Goal: Check status: Check status

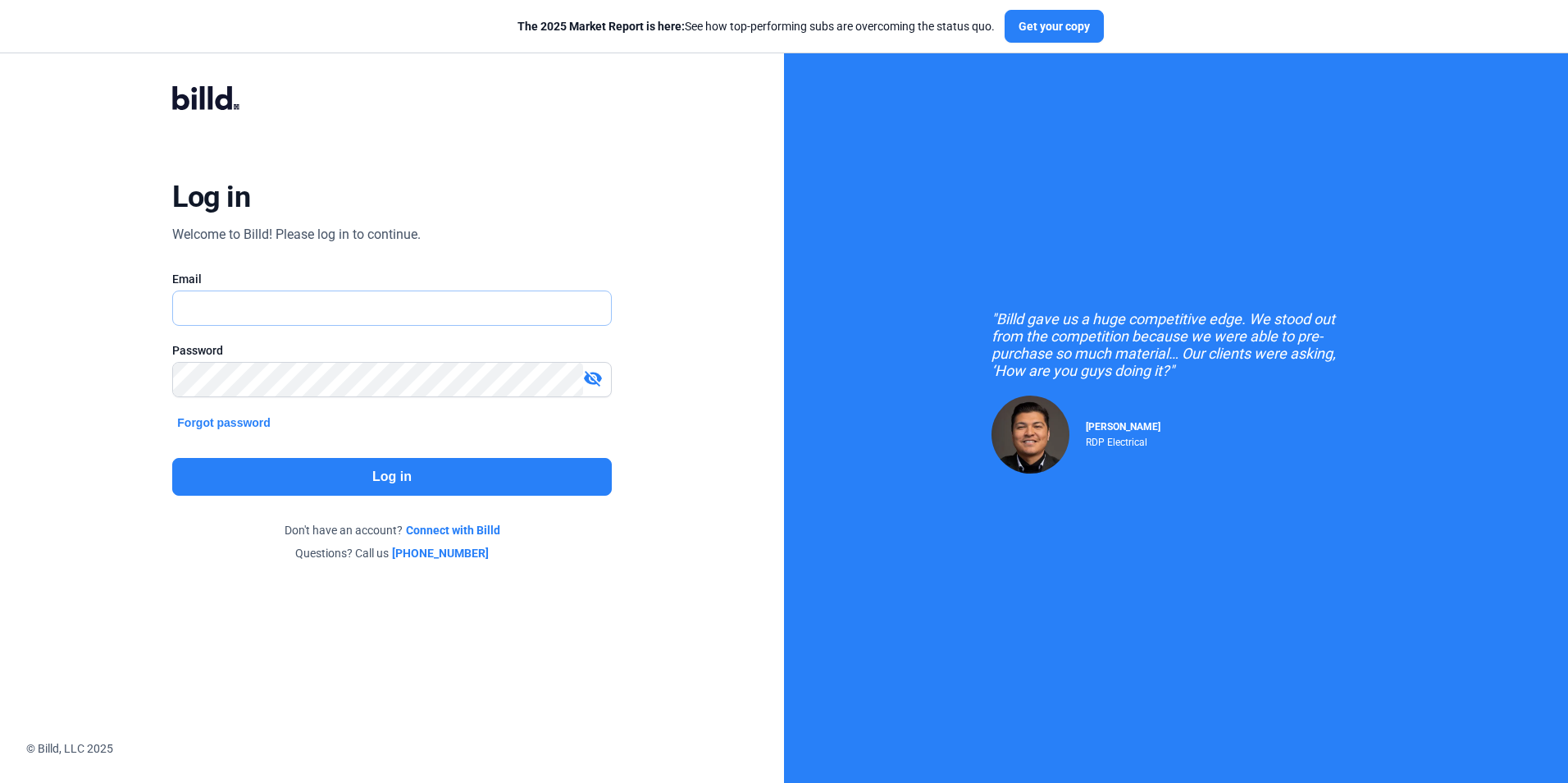
type input "[EMAIL_ADDRESS][DOMAIN_NAME]"
click at [388, 484] on button "Log in" at bounding box center [391, 477] width 439 height 38
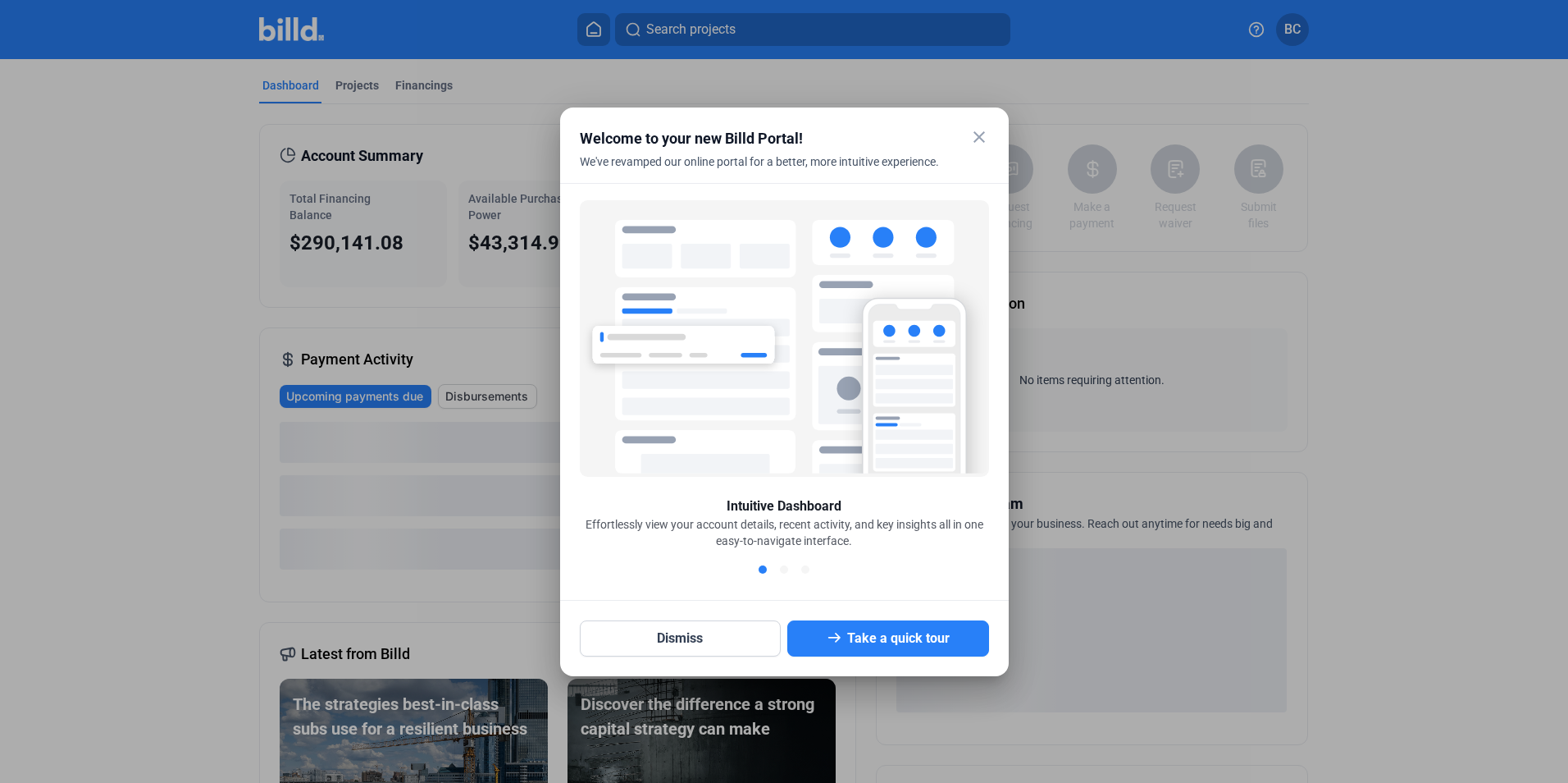
click at [982, 133] on mat-icon "close" at bounding box center [979, 137] width 20 height 20
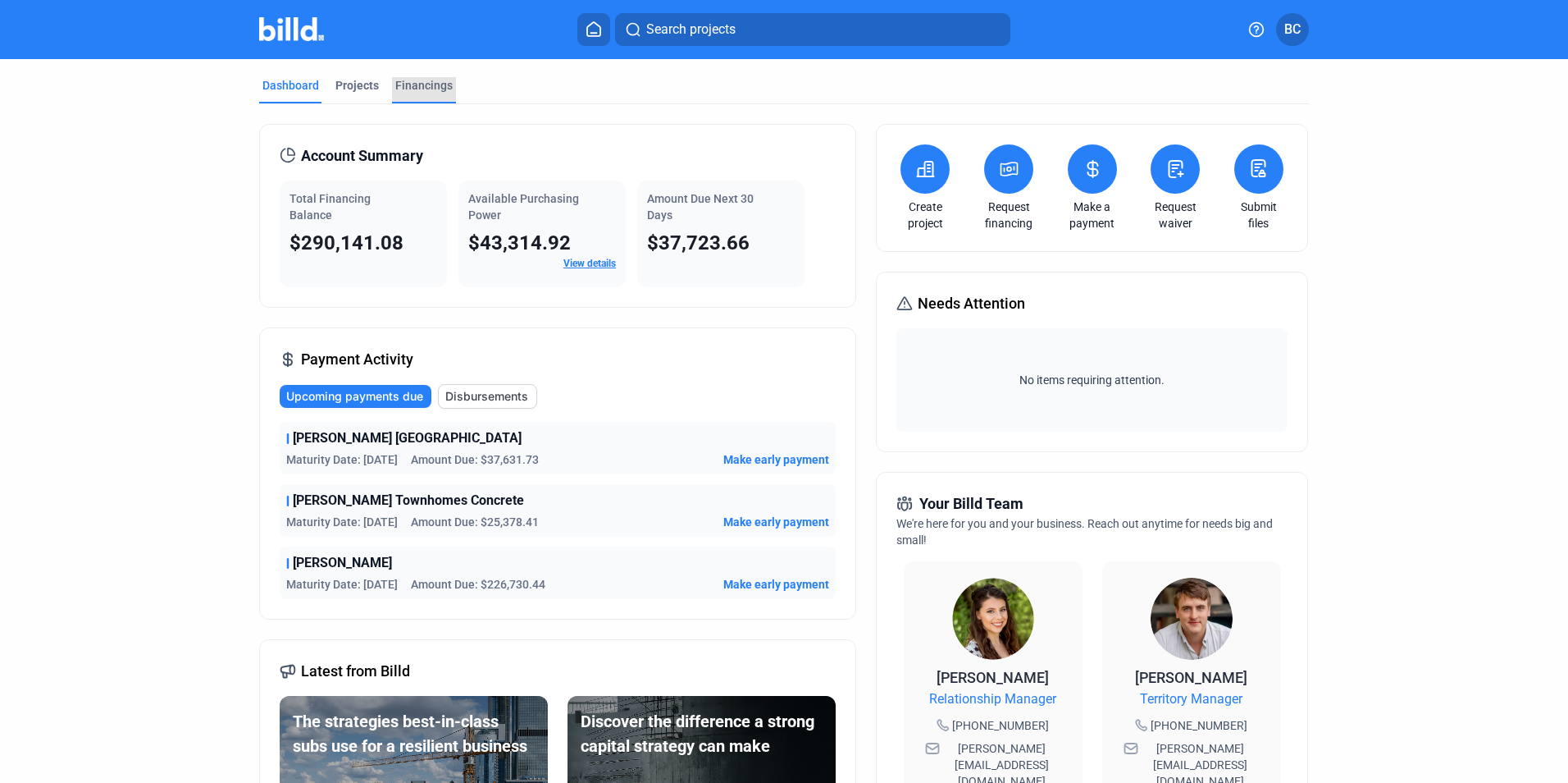
click at [409, 83] on div "Financings" at bounding box center [424, 85] width 58 height 16
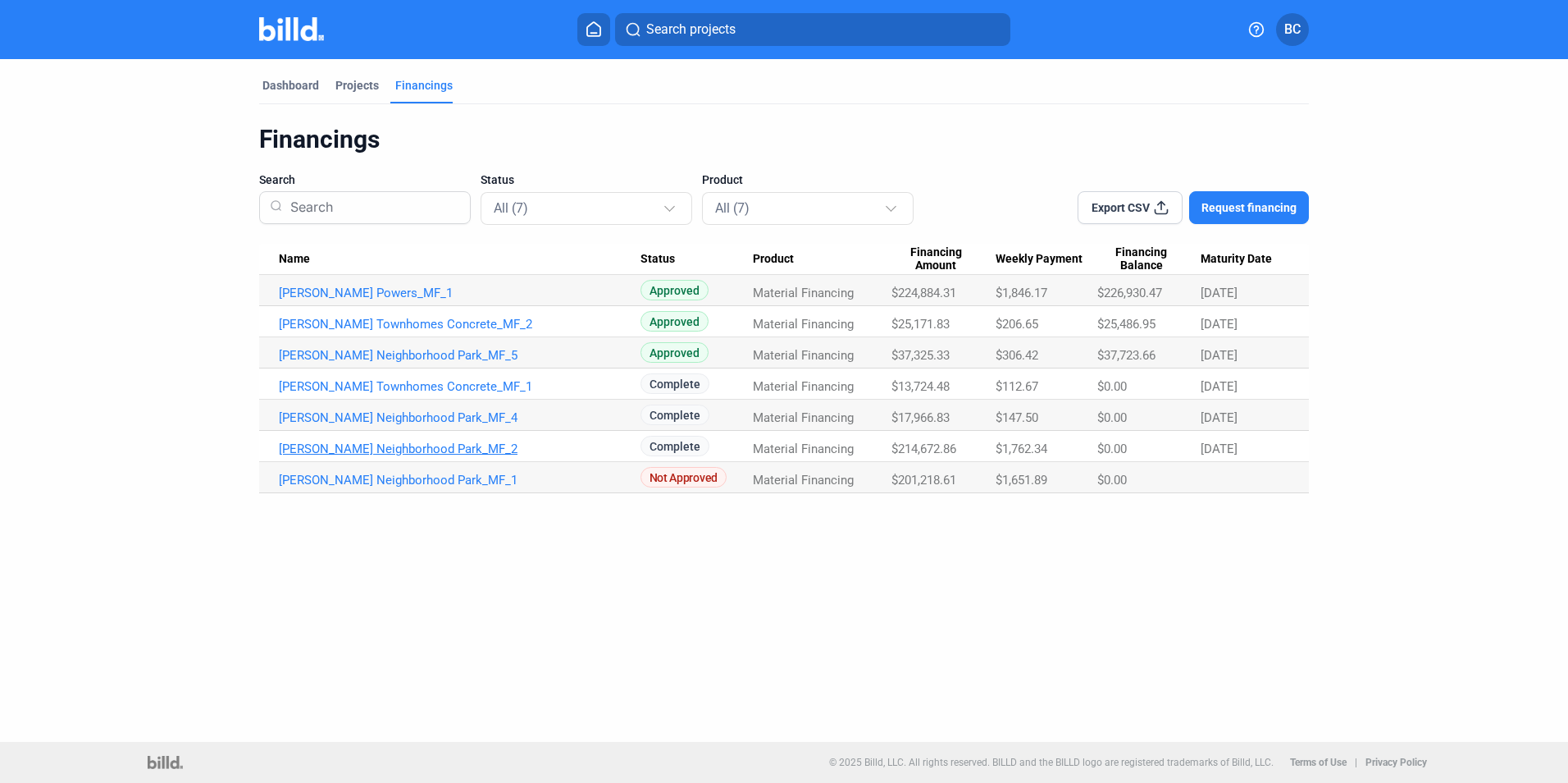
click at [447, 300] on link "[PERSON_NAME] Neighborhood Park_MF_2" at bounding box center [459, 293] width 361 height 15
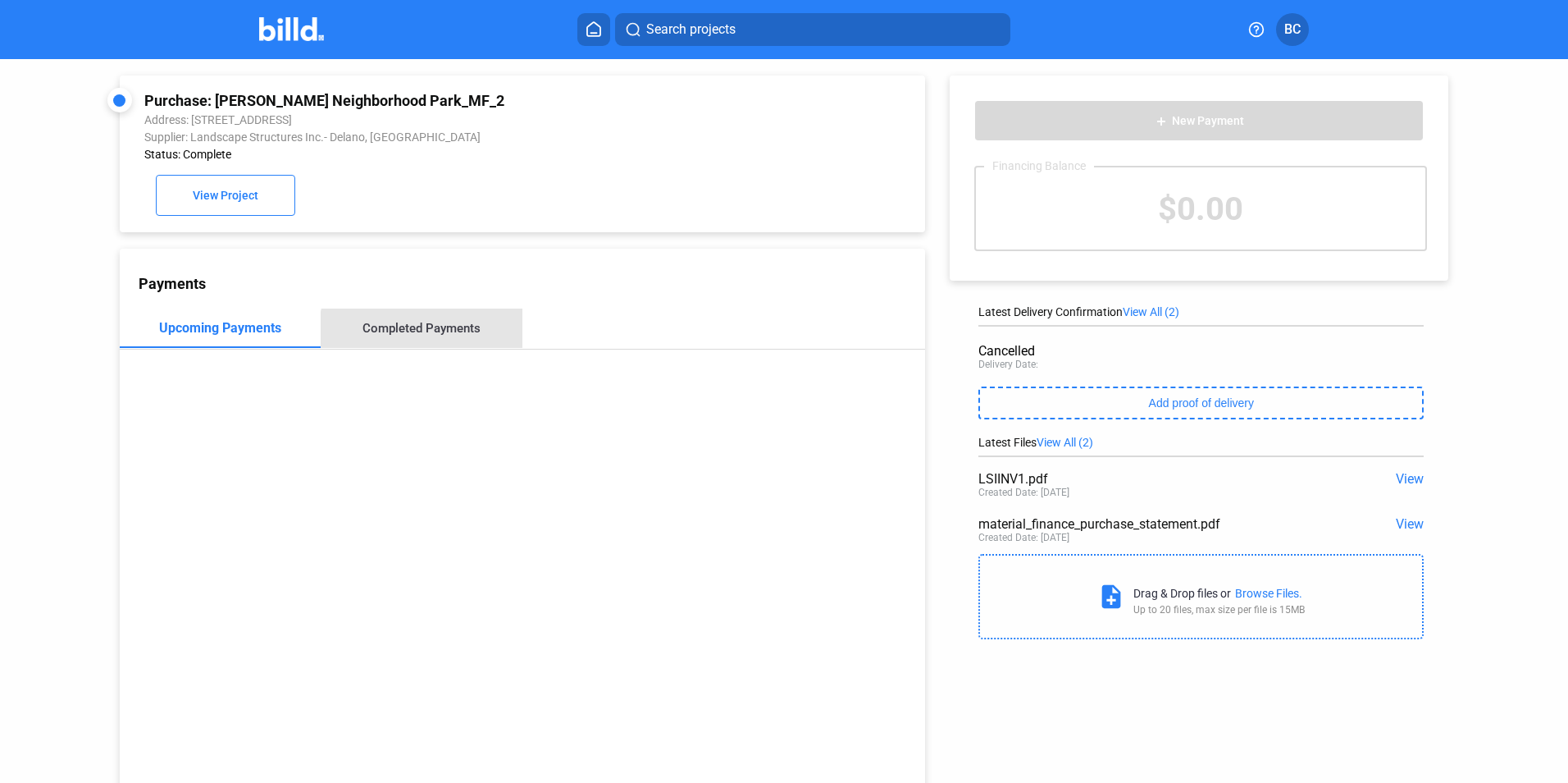
click at [424, 342] on div "Completed Payments" at bounding box center [421, 329] width 202 height 40
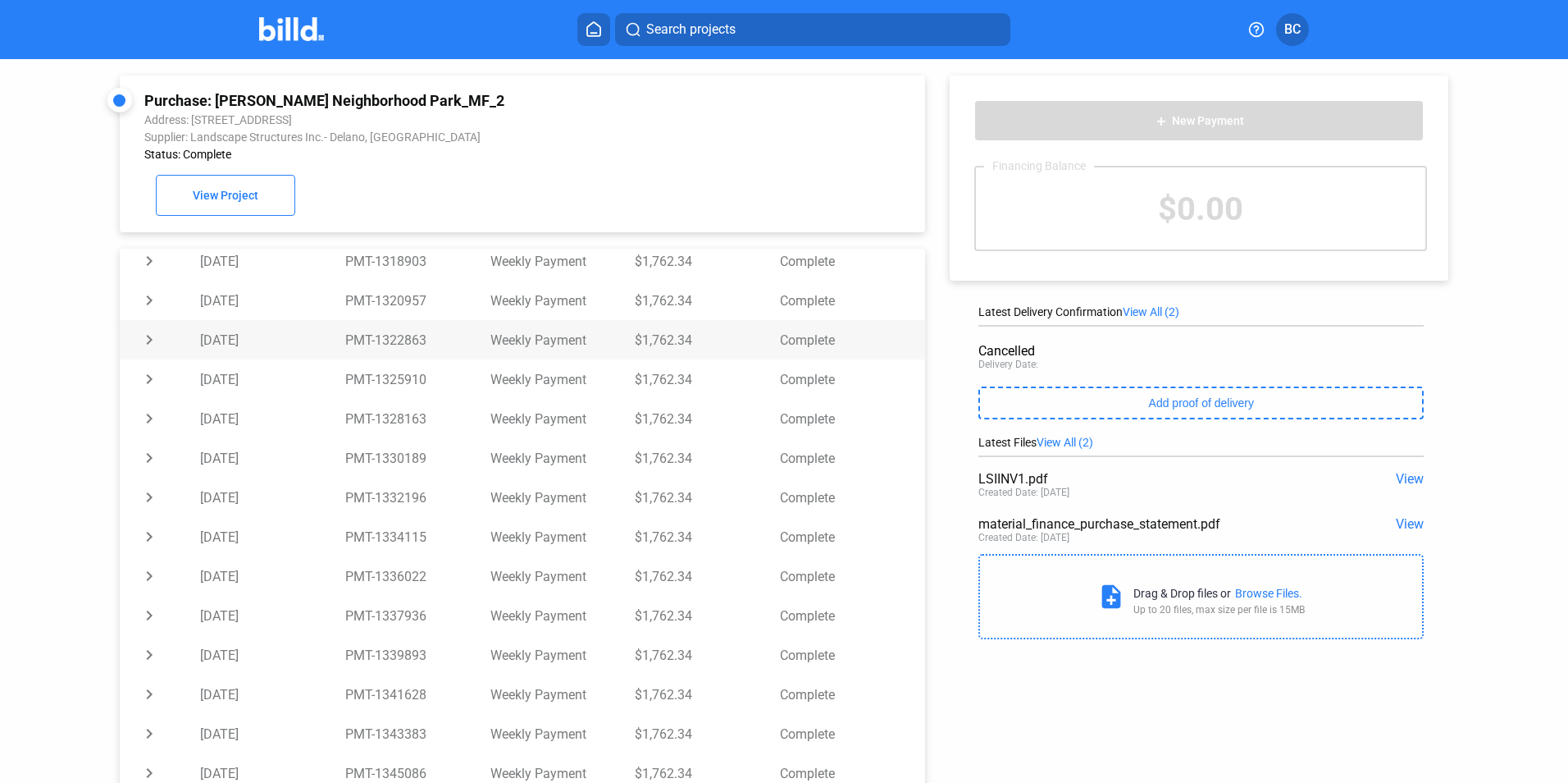
scroll to position [264, 0]
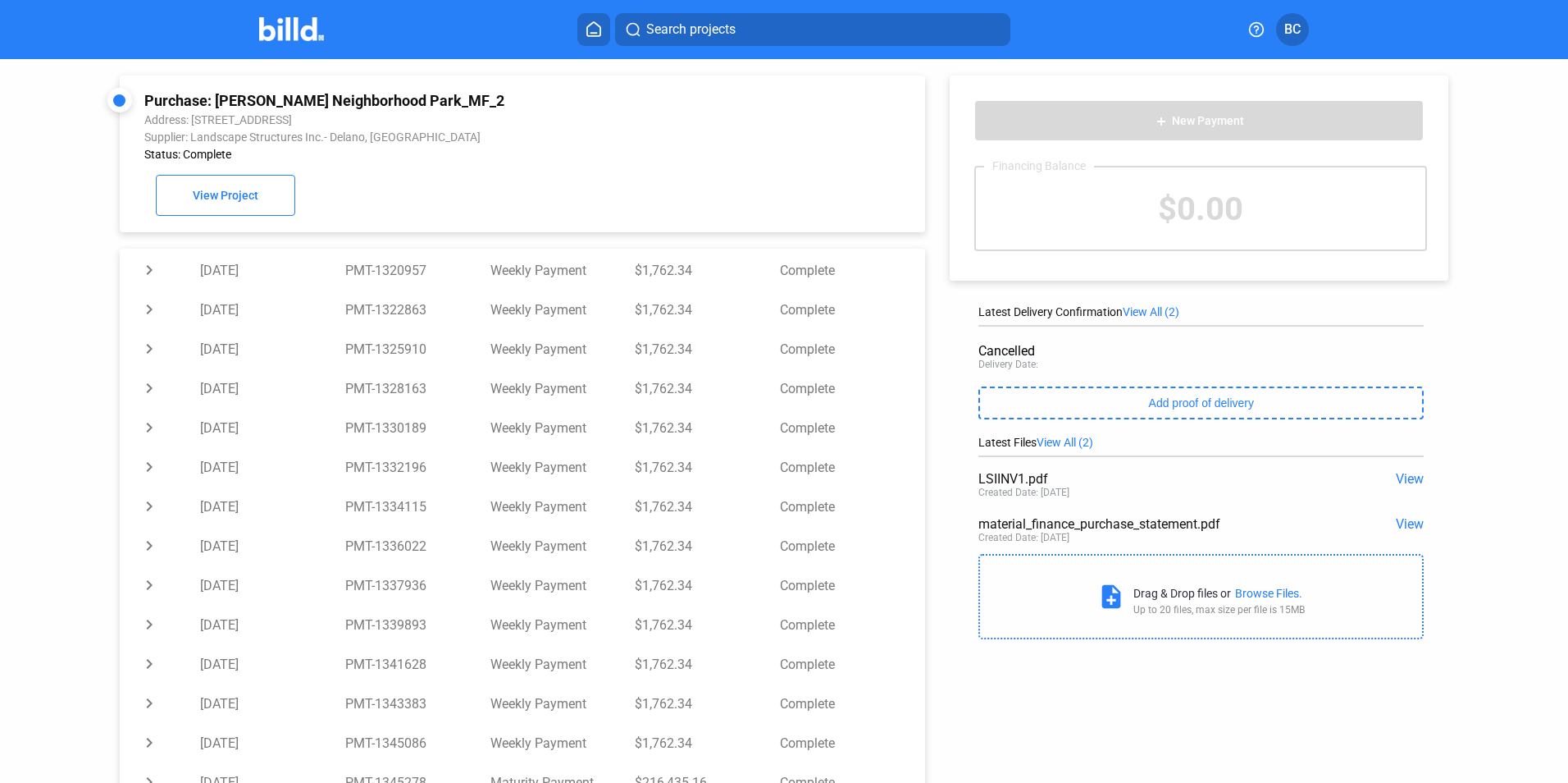
click at [1071, 447] on span "View All (2)" at bounding box center [1065, 441] width 57 height 13
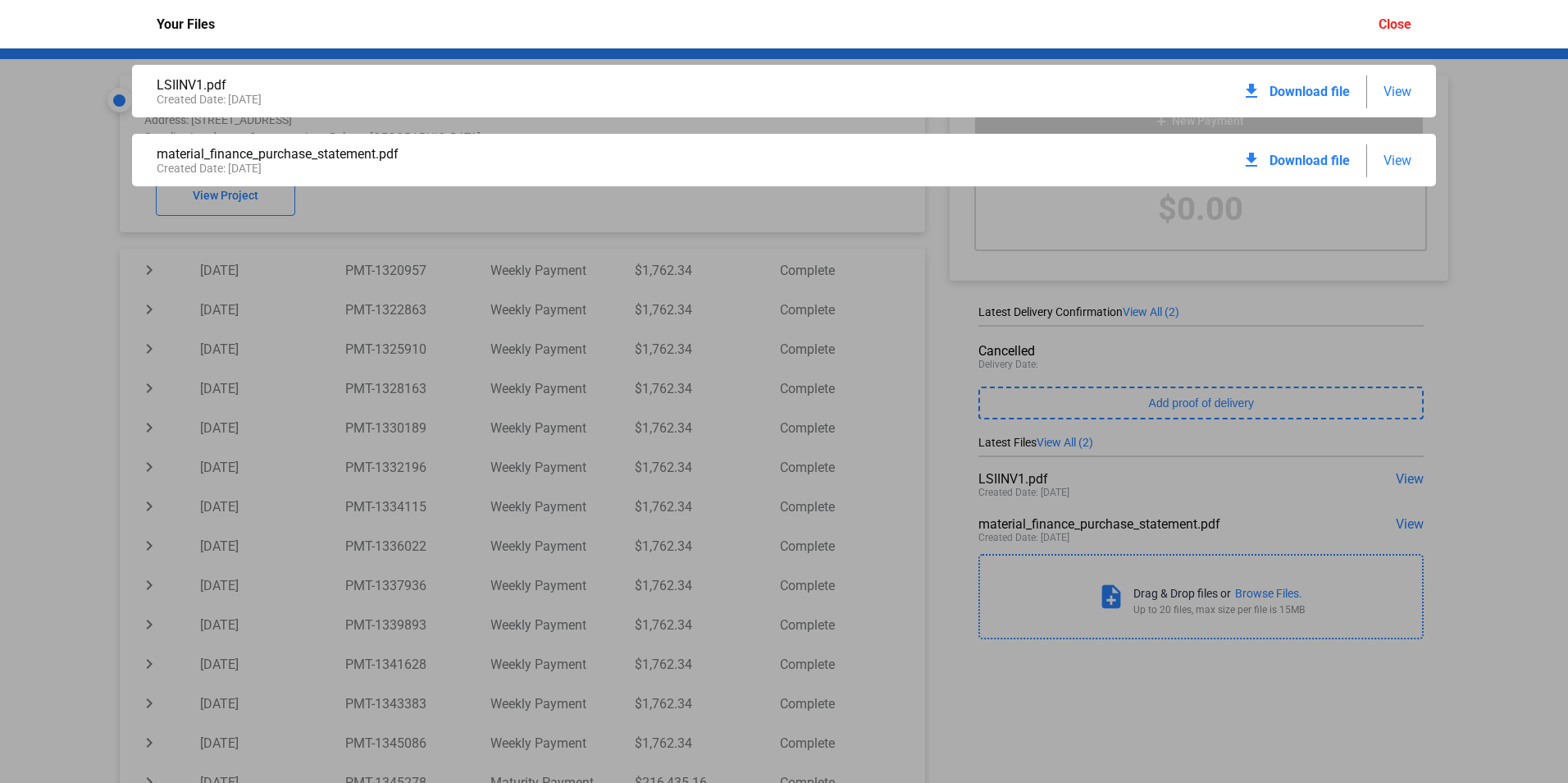
click at [1403, 86] on span "View" at bounding box center [1397, 91] width 28 height 15
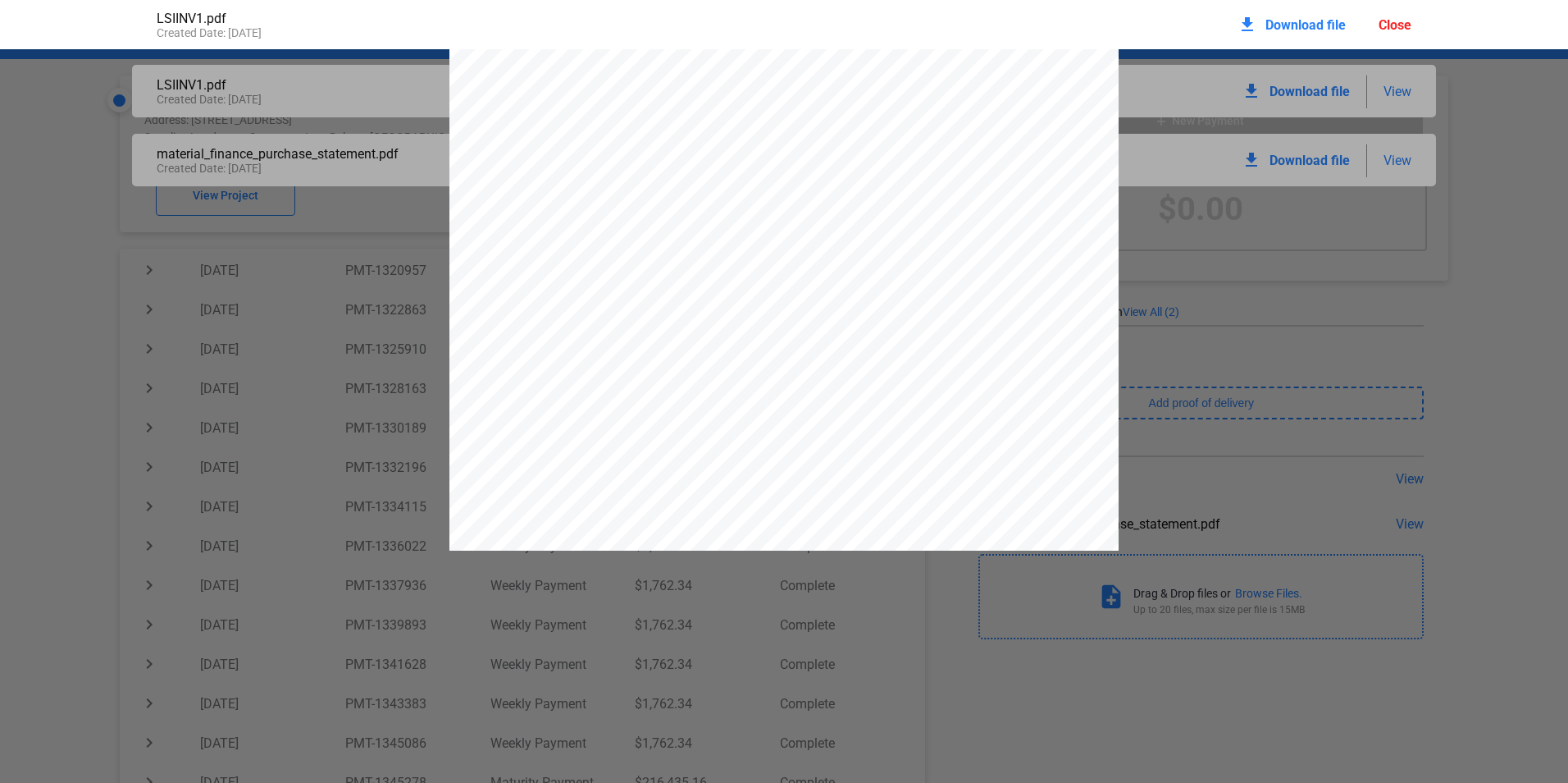
scroll to position [0, 0]
click at [1393, 225] on div "1139743-01-08 DATE CONTACT: [GEOGRAPHIC_DATA] PHONE: F.O.B. EMAIL: [EMAIL_ADDRE…" at bounding box center [784, 483] width 1568 height 866
click at [1510, 162] on div "1139743-01-08 DATE CONTACT: [GEOGRAPHIC_DATA] PHONE: F.O.B. EMAIL: [EMAIL_ADDRE…" at bounding box center [784, 483] width 1568 height 866
click at [1404, 156] on div "1139743-01-08 DATE CONTACT: [GEOGRAPHIC_DATA] PHONE: F.O.B. EMAIL: [EMAIL_ADDRE…" at bounding box center [784, 483] width 1568 height 866
click at [179, 146] on div "1139743-01-08 DATE CONTACT: [GEOGRAPHIC_DATA] PHONE: F.O.B. EMAIL: [EMAIL_ADDRE…" at bounding box center [784, 483] width 1568 height 866
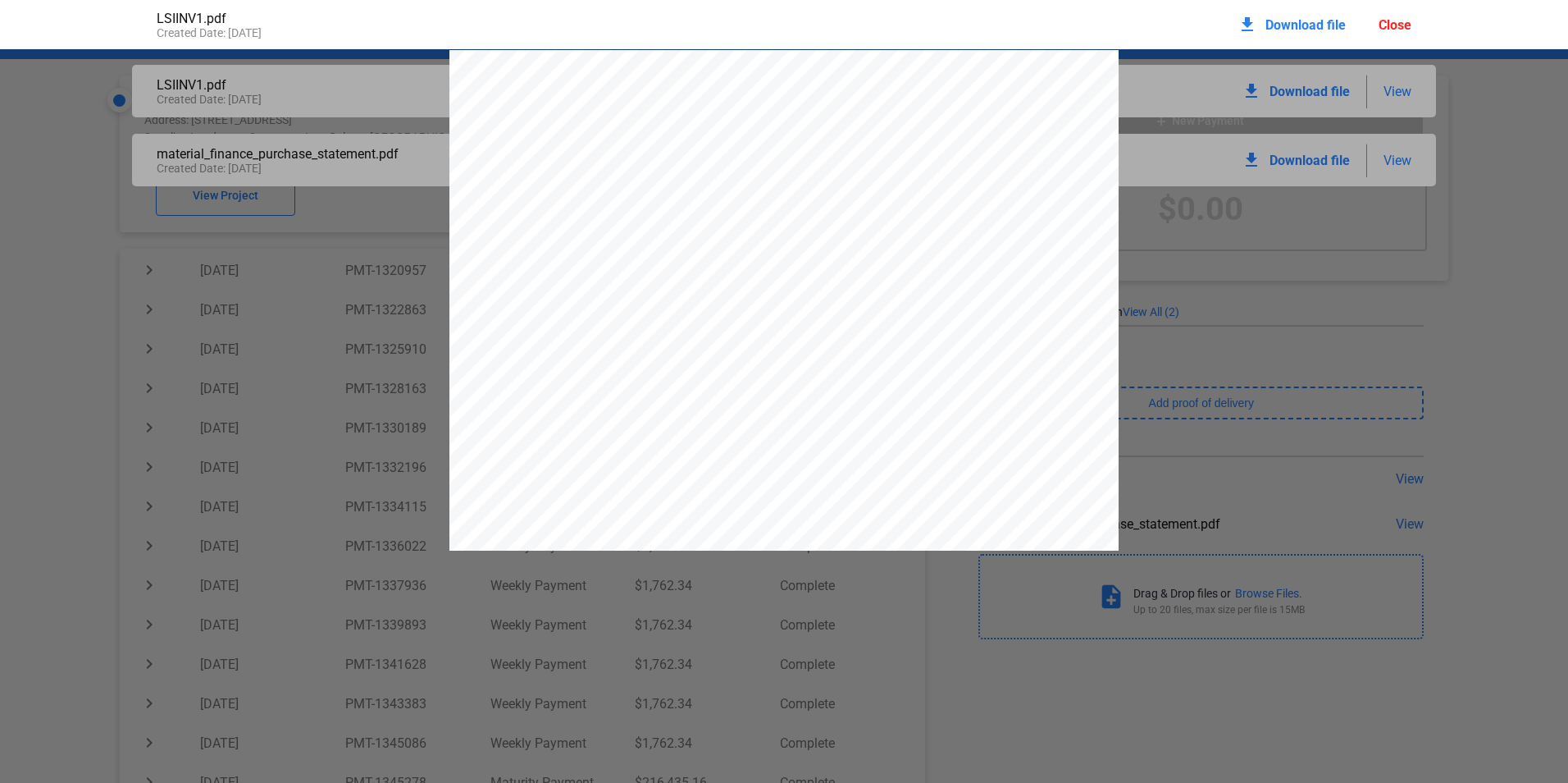
click at [150, 171] on div "1139743-01-08 DATE CONTACT: [GEOGRAPHIC_DATA] PHONE: F.O.B. EMAIL: [EMAIL_ADDRE…" at bounding box center [784, 483] width 1568 height 866
click at [1398, 28] on div "Close" at bounding box center [1395, 25] width 33 height 15
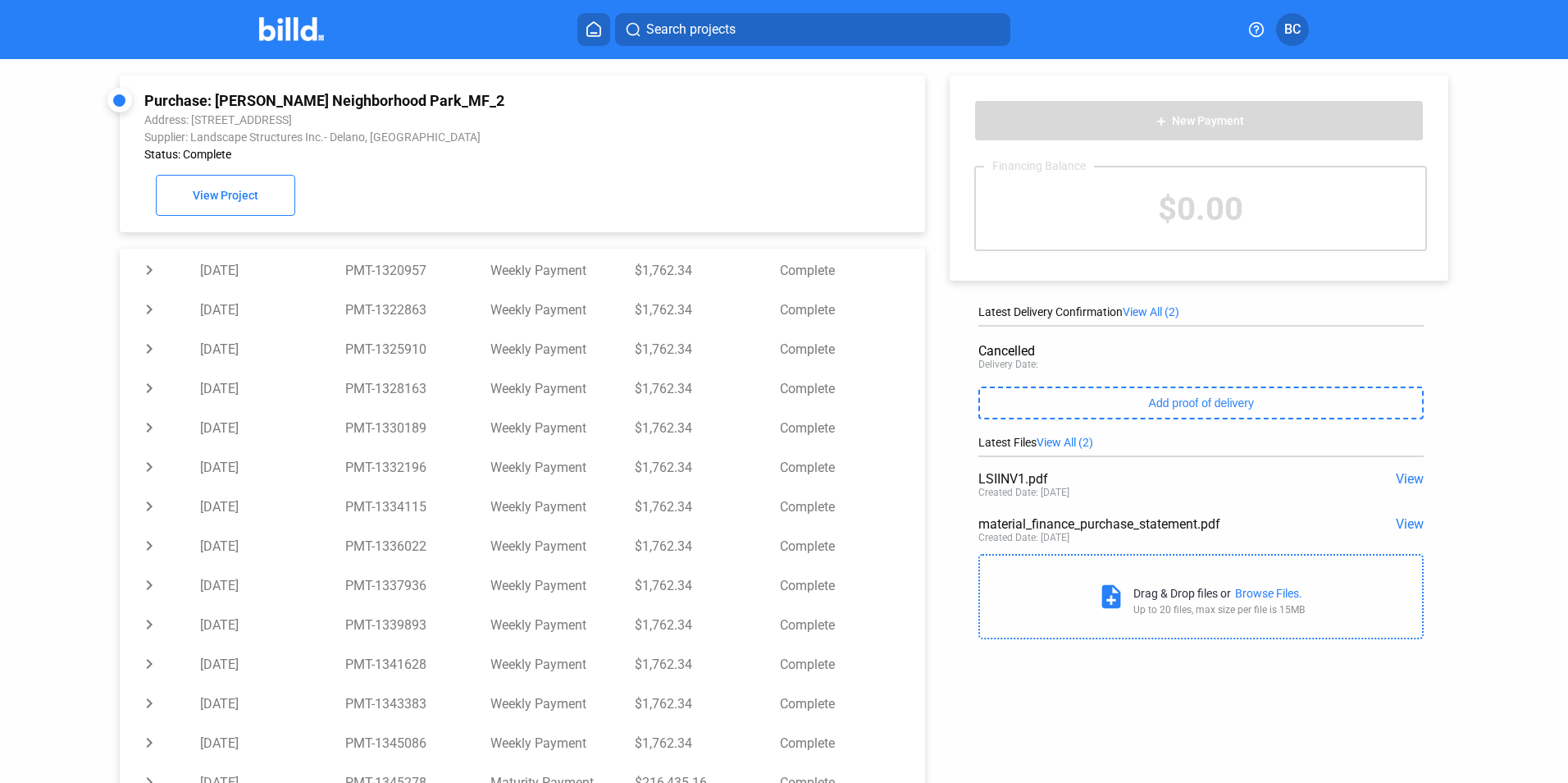
click at [1399, 528] on span "View" at bounding box center [1410, 524] width 28 height 15
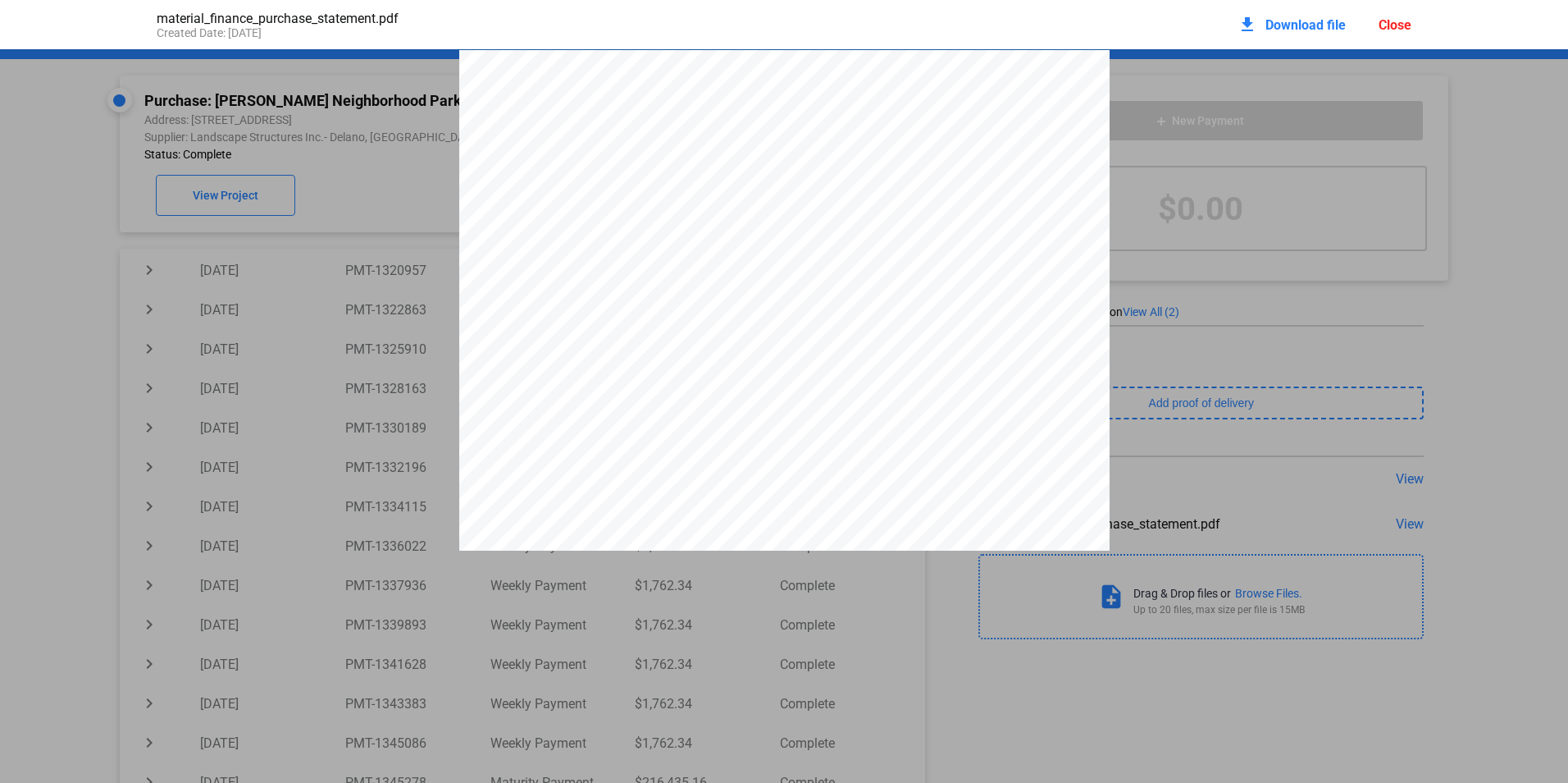
click at [1399, 27] on div "Close" at bounding box center [1395, 25] width 33 height 15
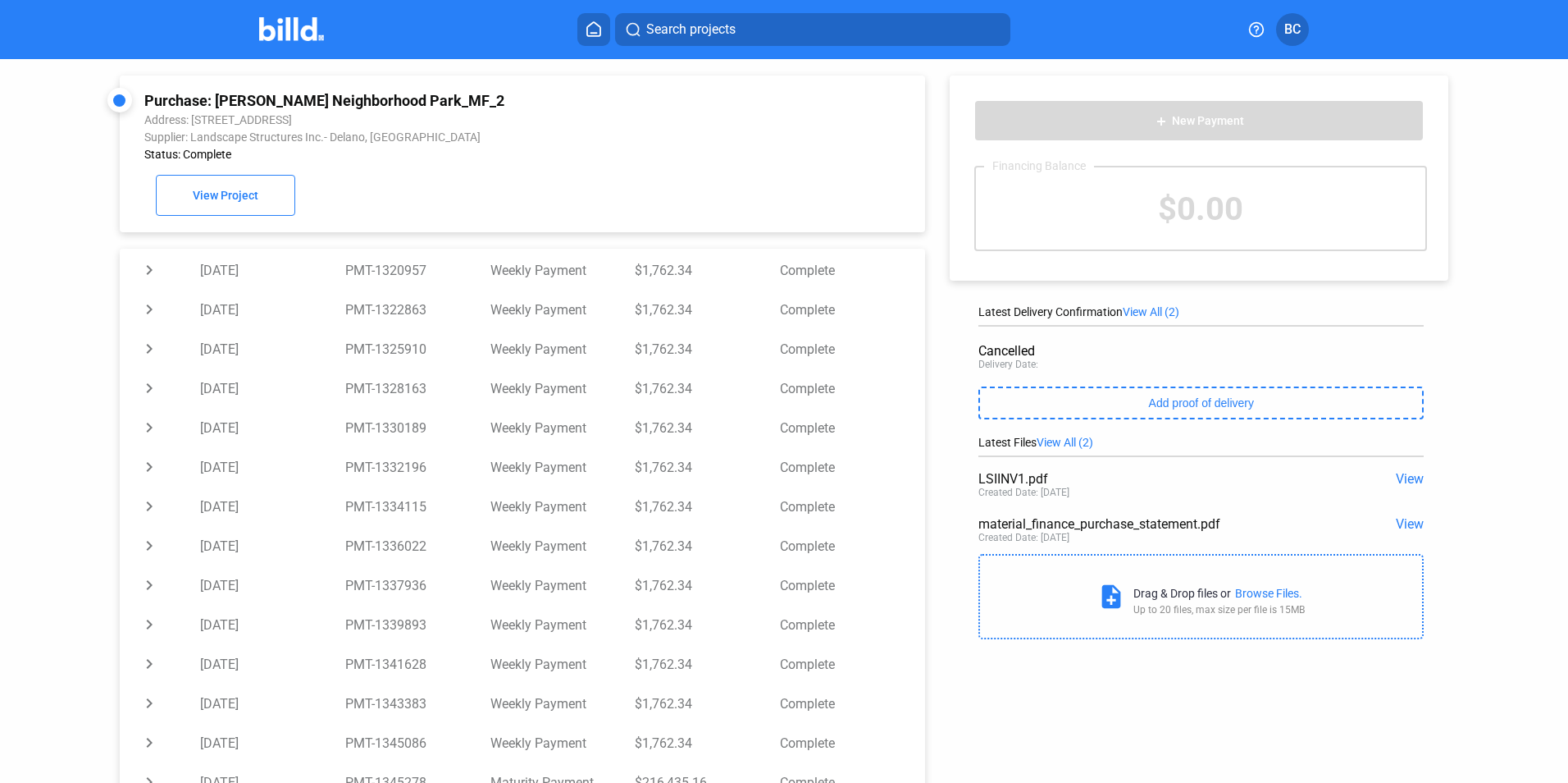
click at [1153, 309] on span "View All (2)" at bounding box center [1151, 311] width 57 height 13
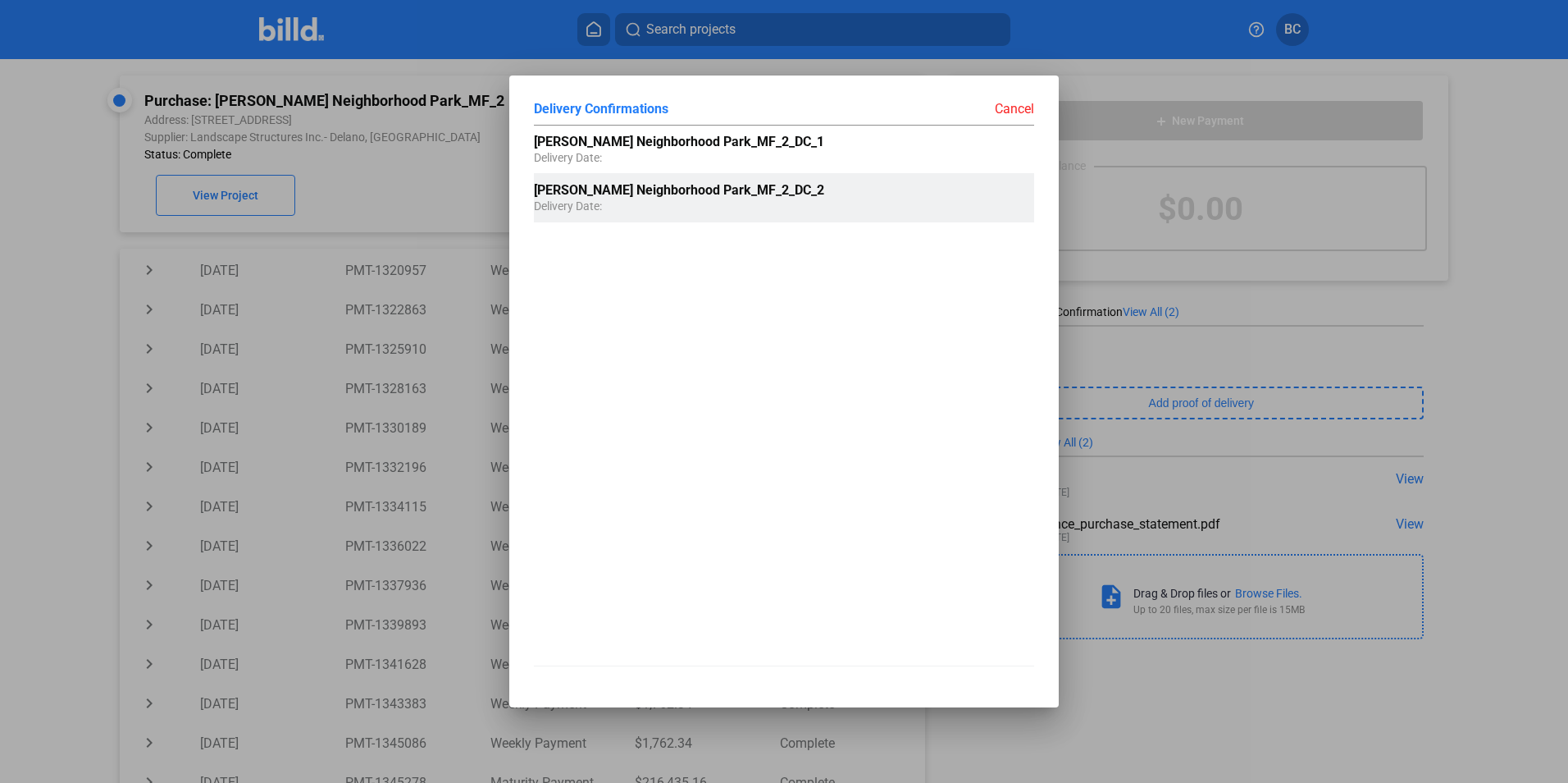
click at [707, 189] on span "[PERSON_NAME] Neighborhood Park_MF_2_DC_2" at bounding box center [679, 190] width 291 height 15
click at [667, 194] on span "[PERSON_NAME] Neighborhood Park_MF_2_DC_2" at bounding box center [679, 190] width 291 height 15
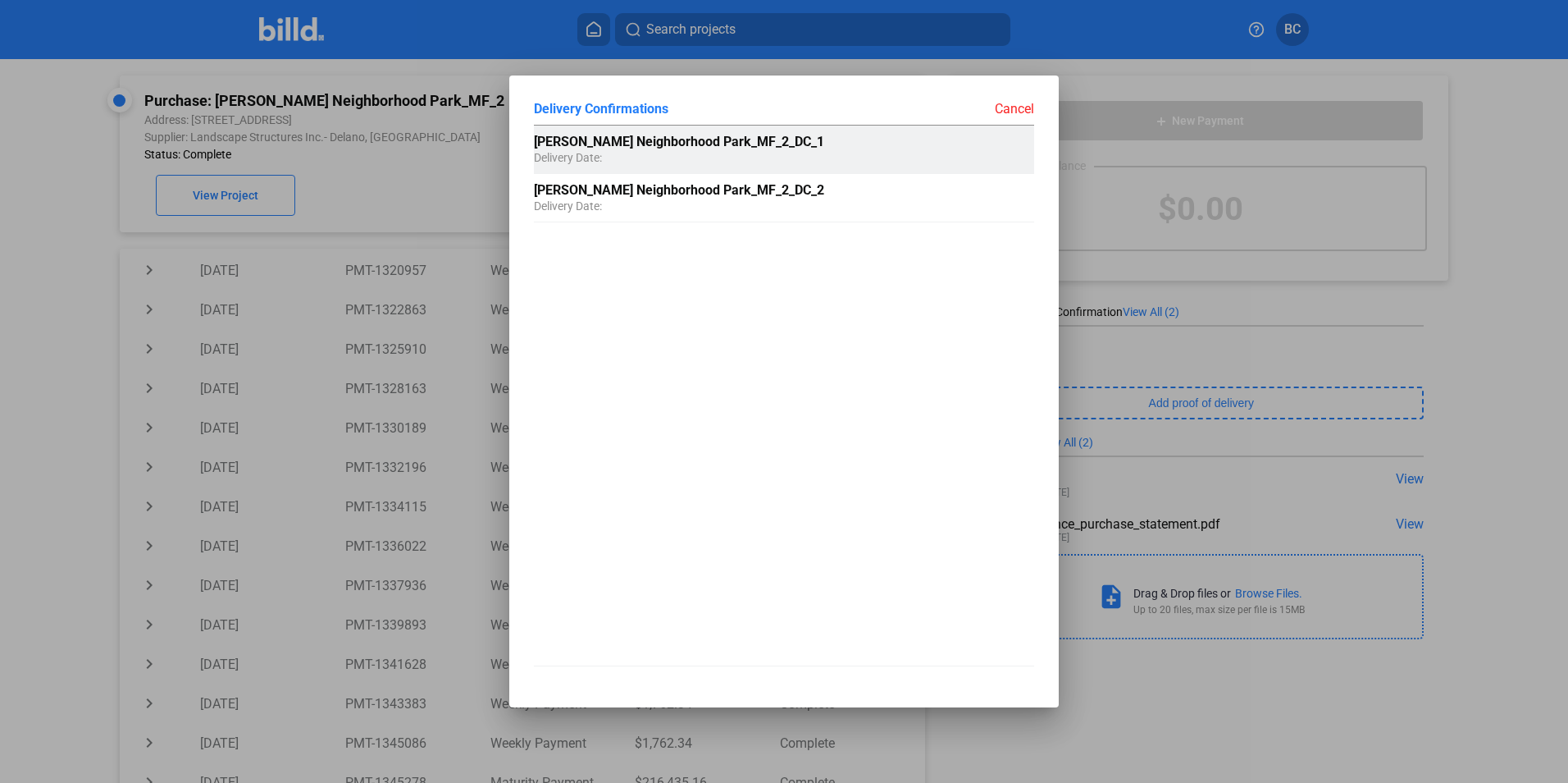
click at [677, 148] on span "[PERSON_NAME] Neighborhood Park_MF_2_DC_1" at bounding box center [679, 141] width 291 height 15
click at [1013, 110] on div "Cancel" at bounding box center [909, 108] width 250 height 16
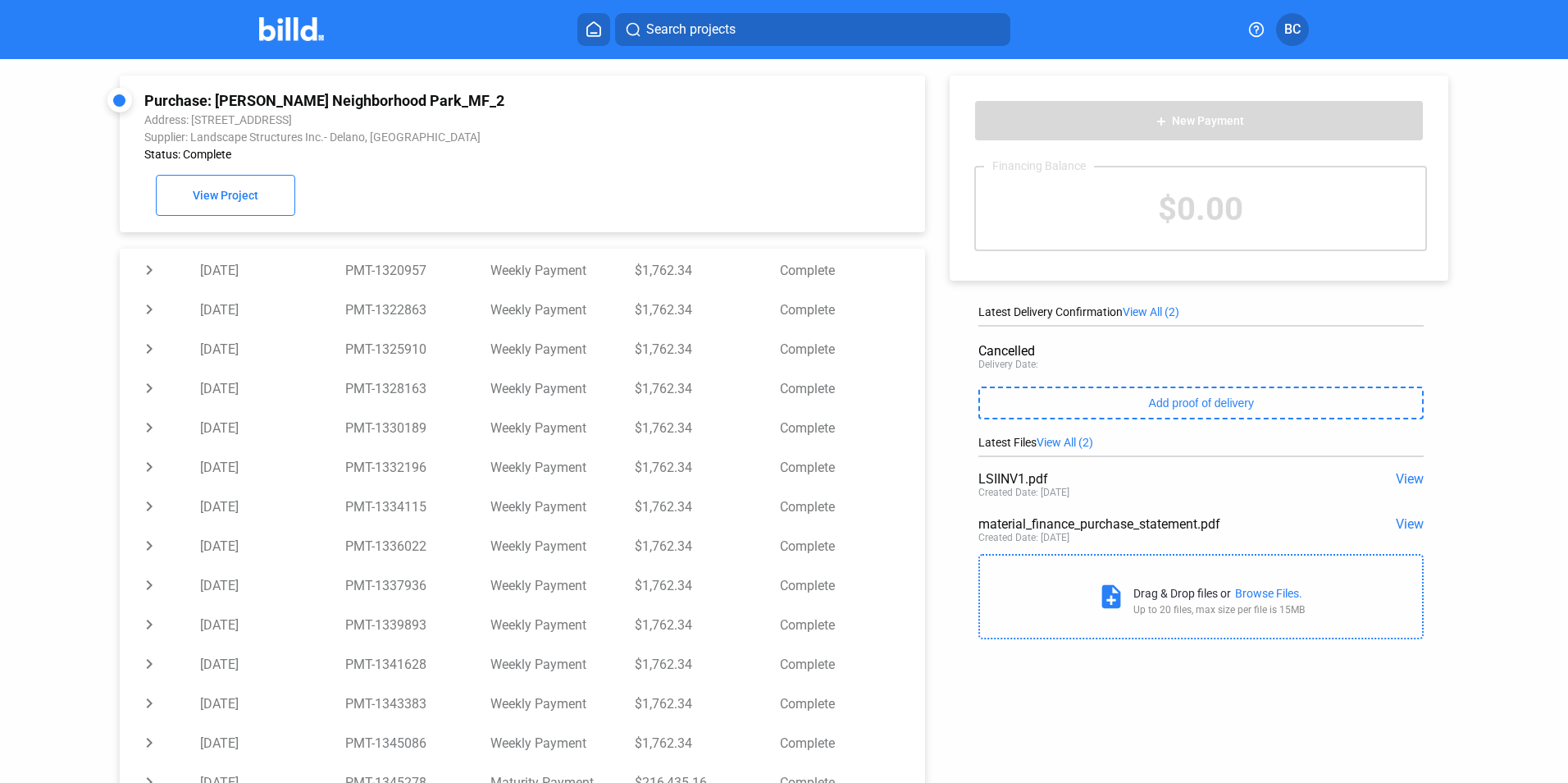
click at [1401, 479] on span "View" at bounding box center [1410, 478] width 28 height 15
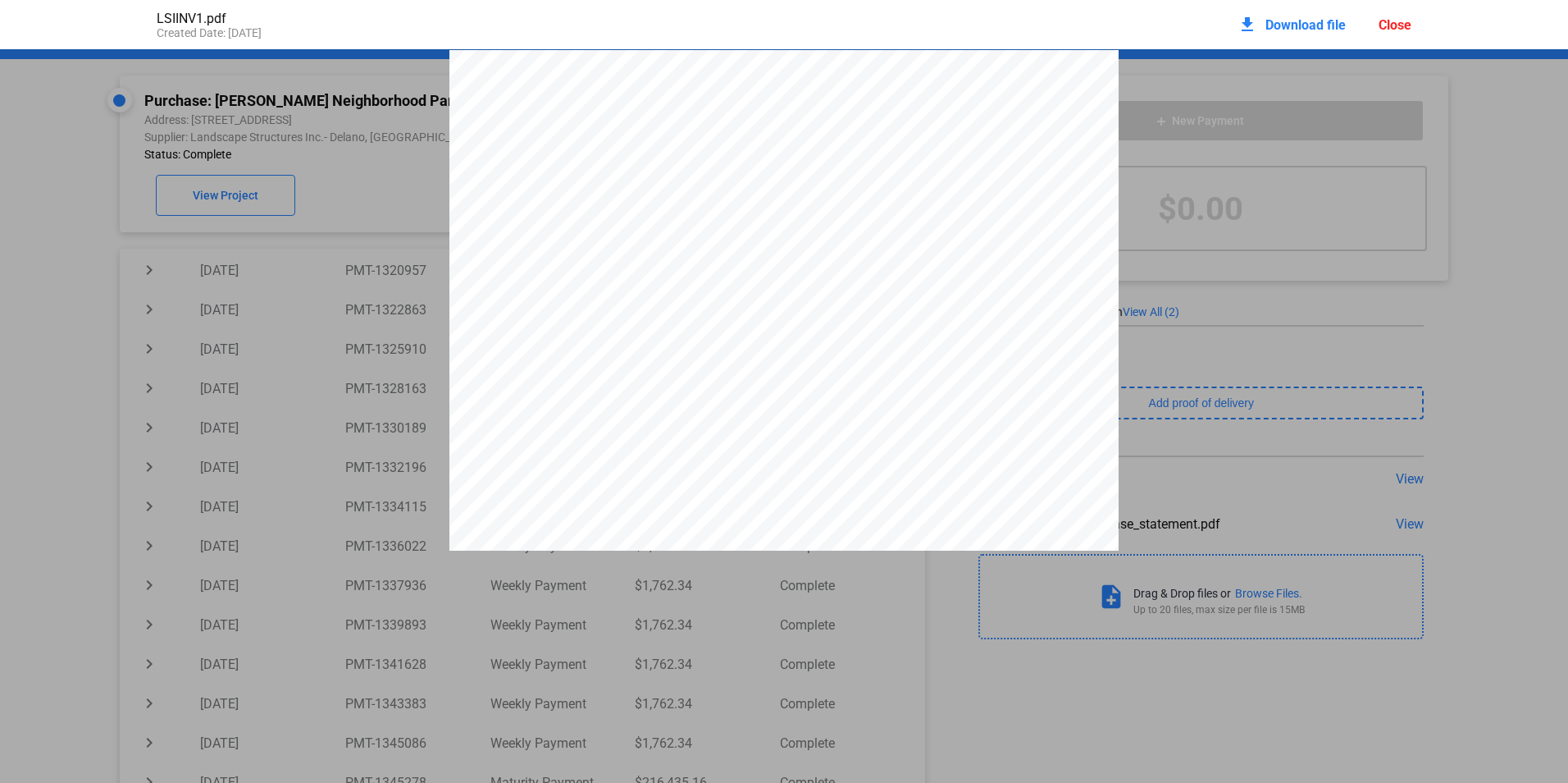
scroll to position [9, 0]
click at [1393, 27] on div "Close" at bounding box center [1395, 25] width 33 height 15
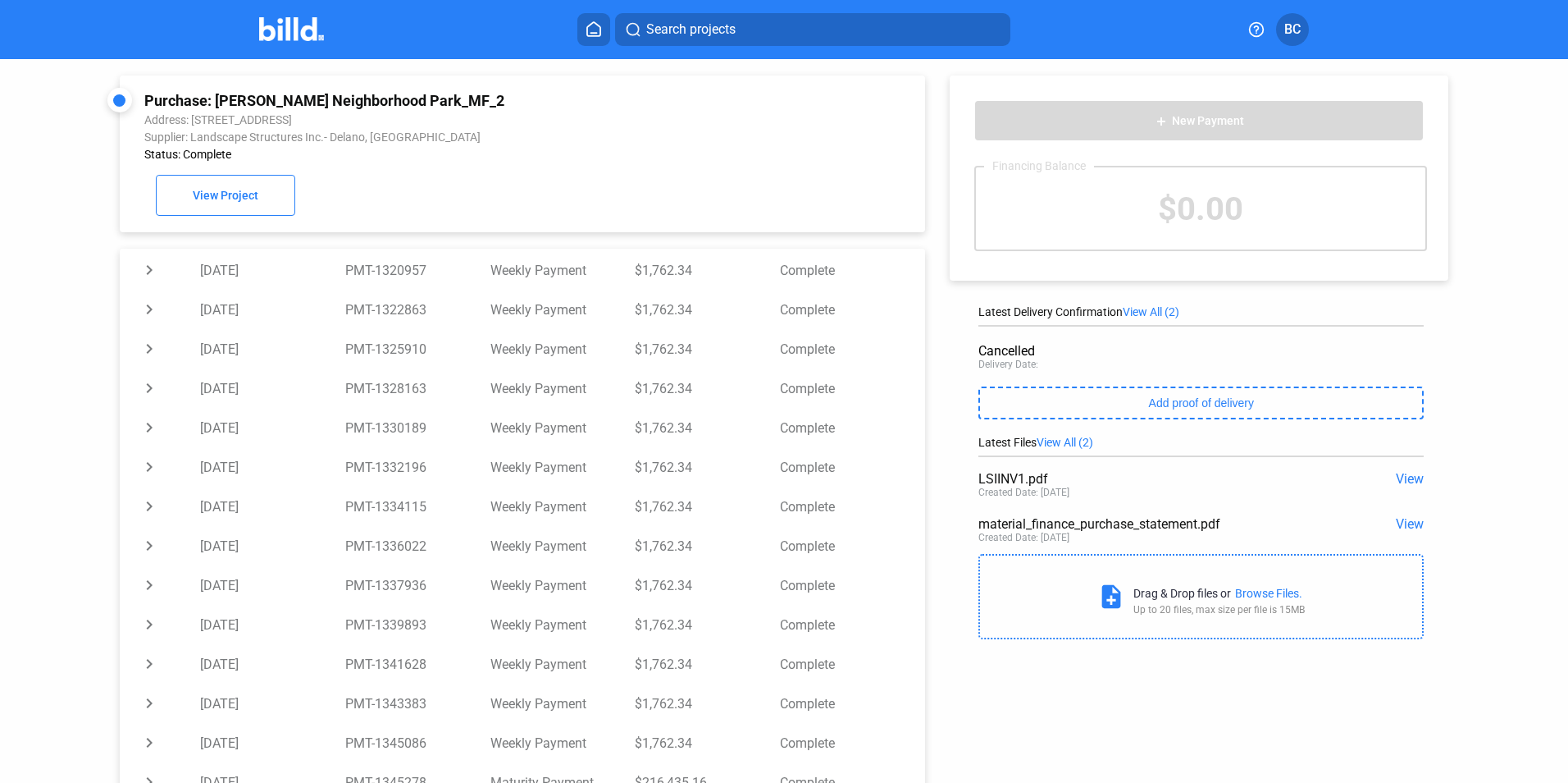
click at [1396, 527] on span "View" at bounding box center [1410, 524] width 28 height 15
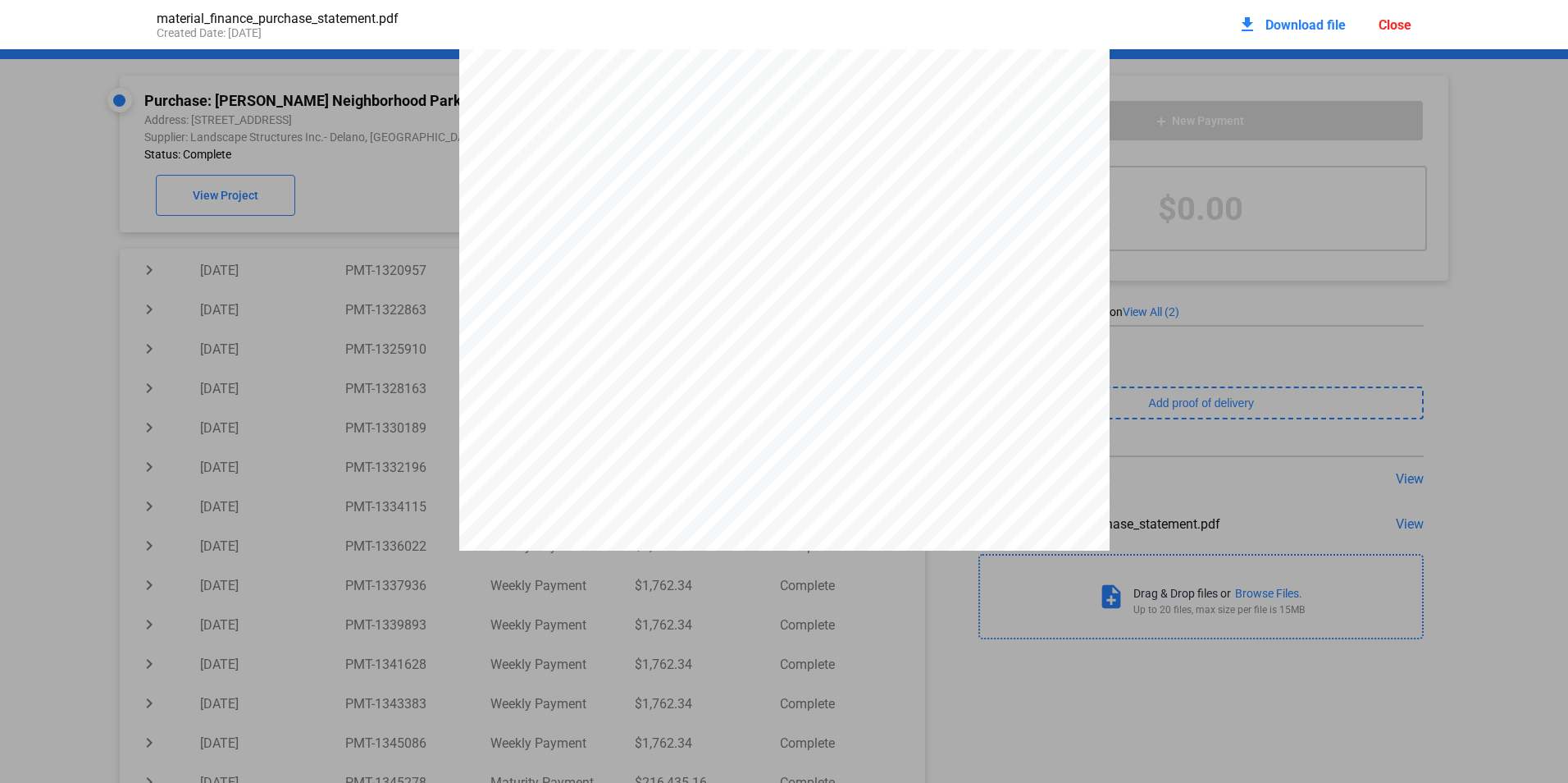
scroll to position [0, 0]
click at [1404, 25] on div "Close" at bounding box center [1395, 25] width 33 height 15
